Goal: Information Seeking & Learning: Learn about a topic

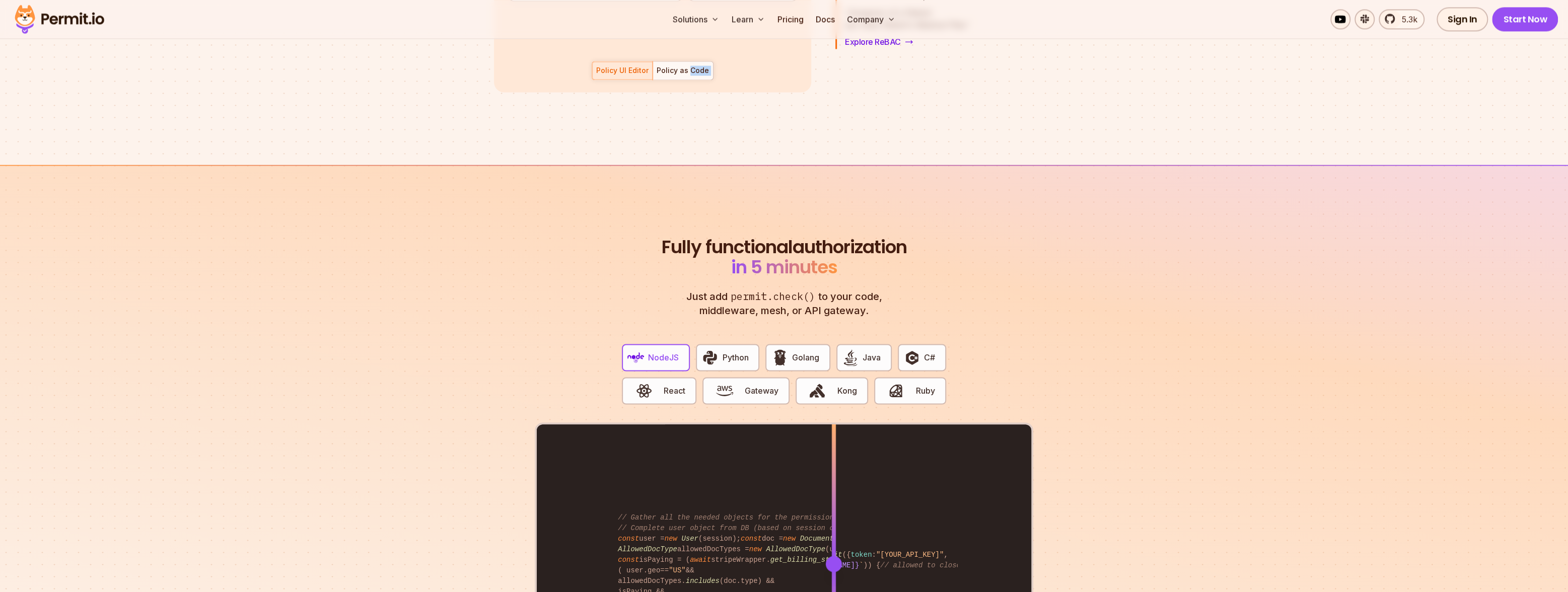
scroll to position [1703, 0]
click at [591, 80] on div "Policy UI Editor Policy as Code" at bounding box center [652, 70] width 122 height 19
drag, startPoint x: 561, startPoint y: 461, endPoint x: 568, endPoint y: 461, distance: 7.0
click at [591, 80] on div "Policy UI Editor Policy as Code" at bounding box center [652, 70] width 122 height 19
click at [656, 76] on div "Policy as Code" at bounding box center [682, 71] width 53 height 10
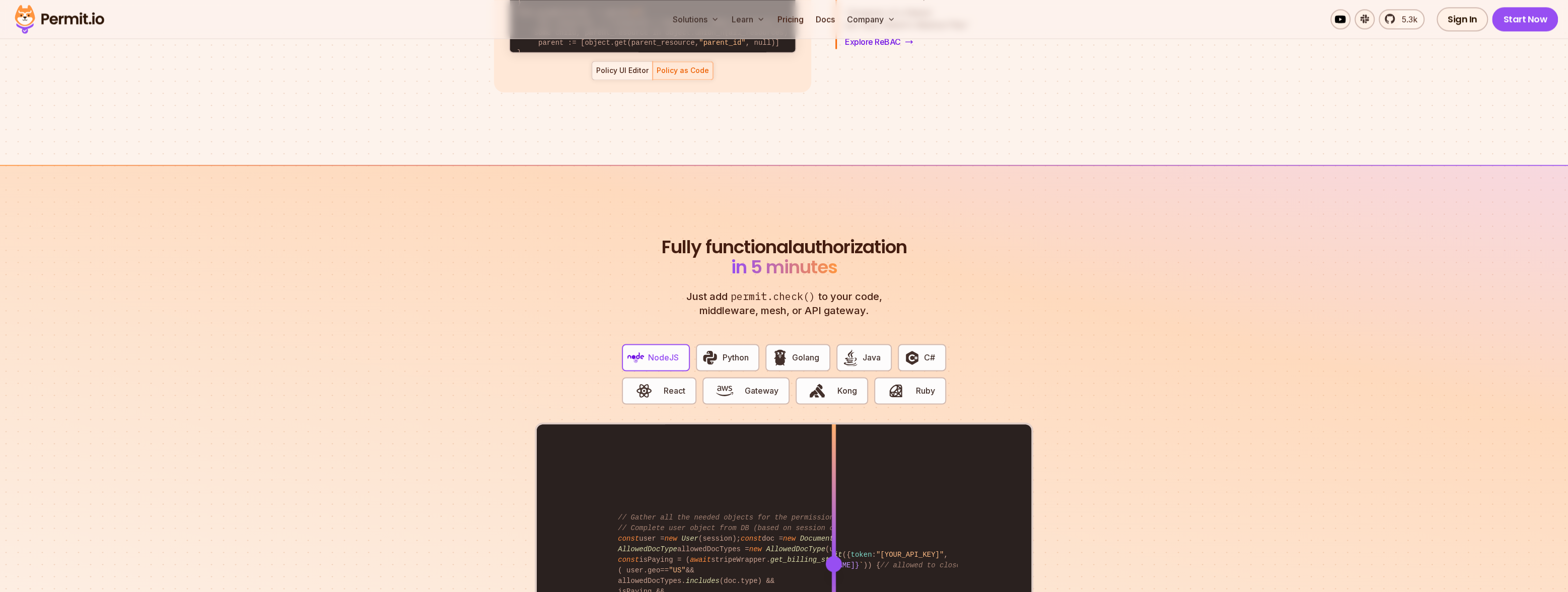
click at [592, 79] on div at bounding box center [622, 70] width 61 height 18
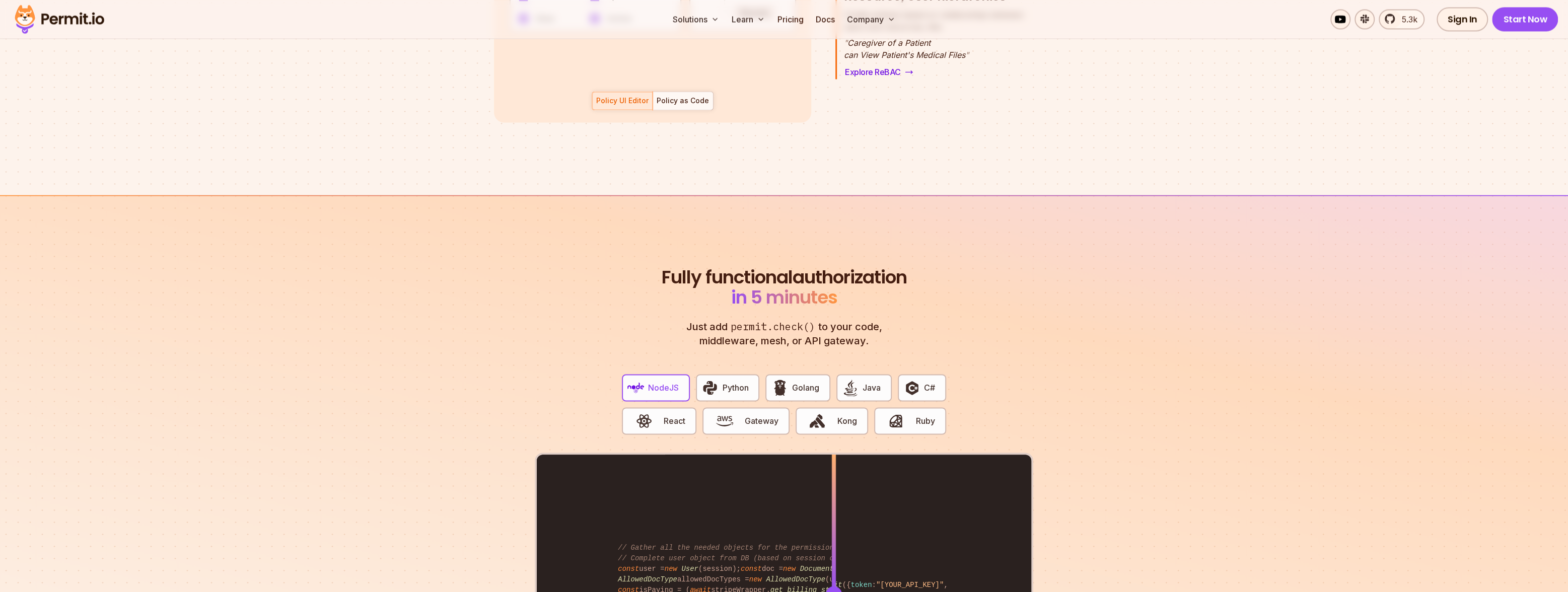
scroll to position [1676, 0]
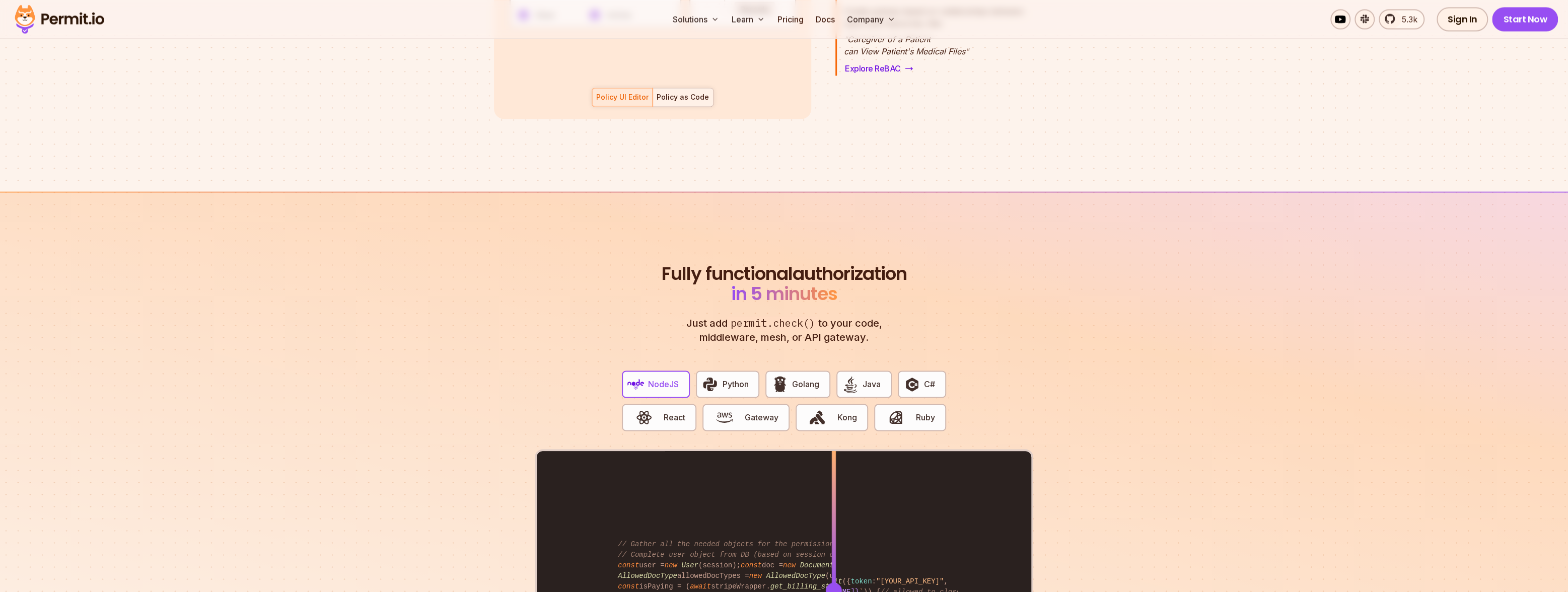
click at [656, 102] on div "Policy as Code" at bounding box center [682, 97] width 53 height 10
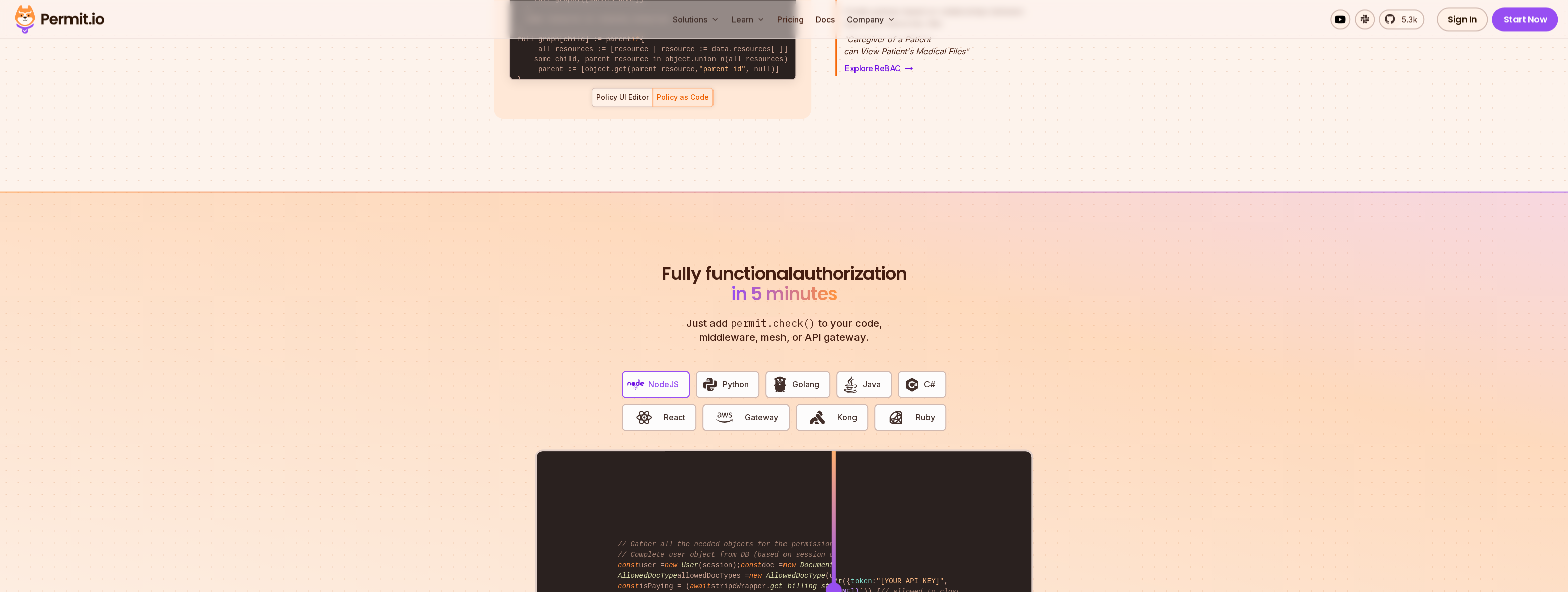
click at [596, 102] on div "Policy UI Editor" at bounding box center [622, 97] width 53 height 10
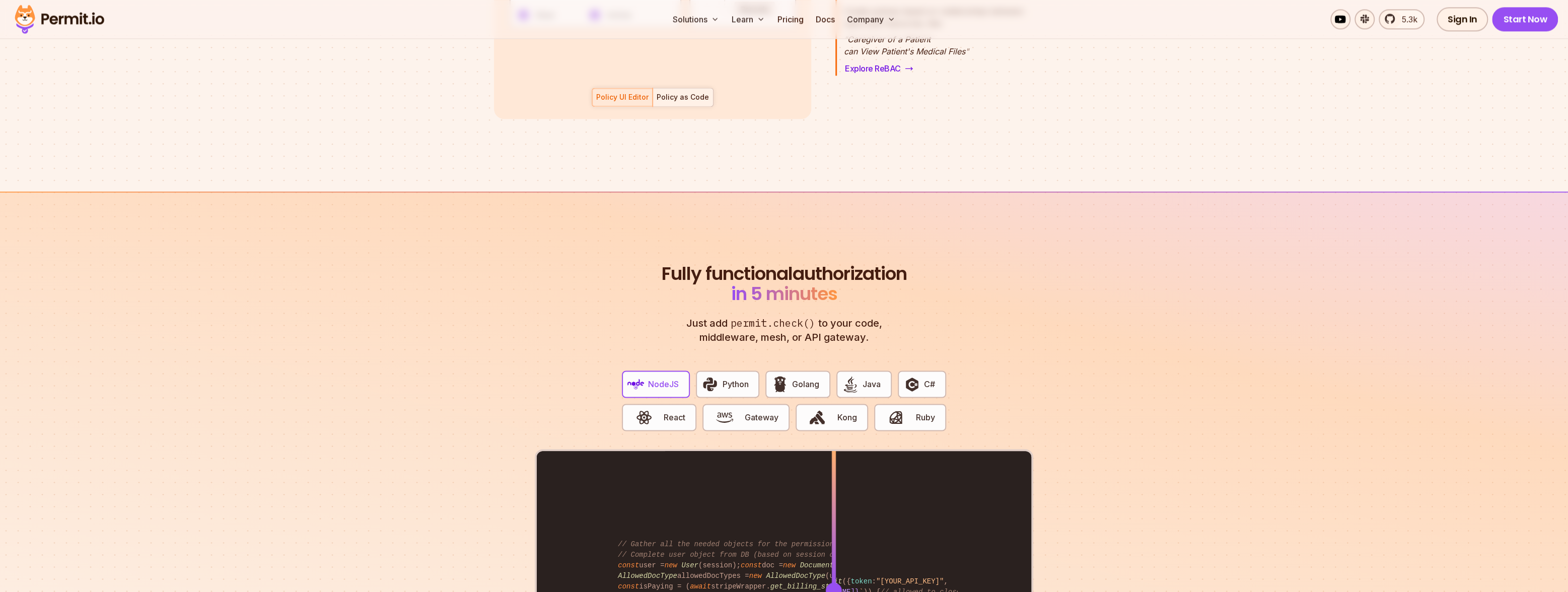
click at [656, 102] on div "Policy as Code" at bounding box center [682, 97] width 53 height 10
